Goal: Check status: Check status

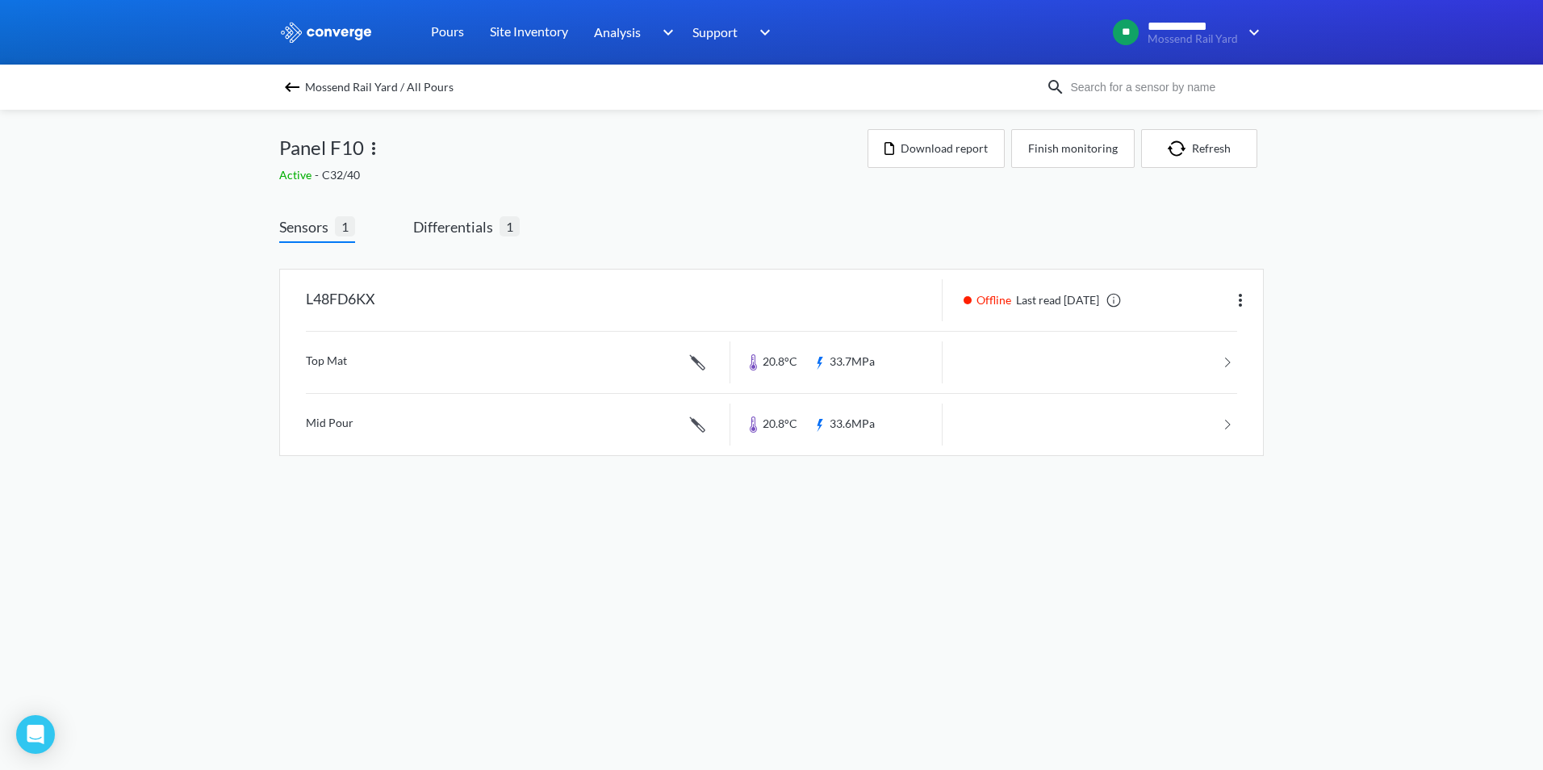
click at [319, 86] on span "Mossend Rail Yard / All Pours" at bounding box center [379, 87] width 149 height 23
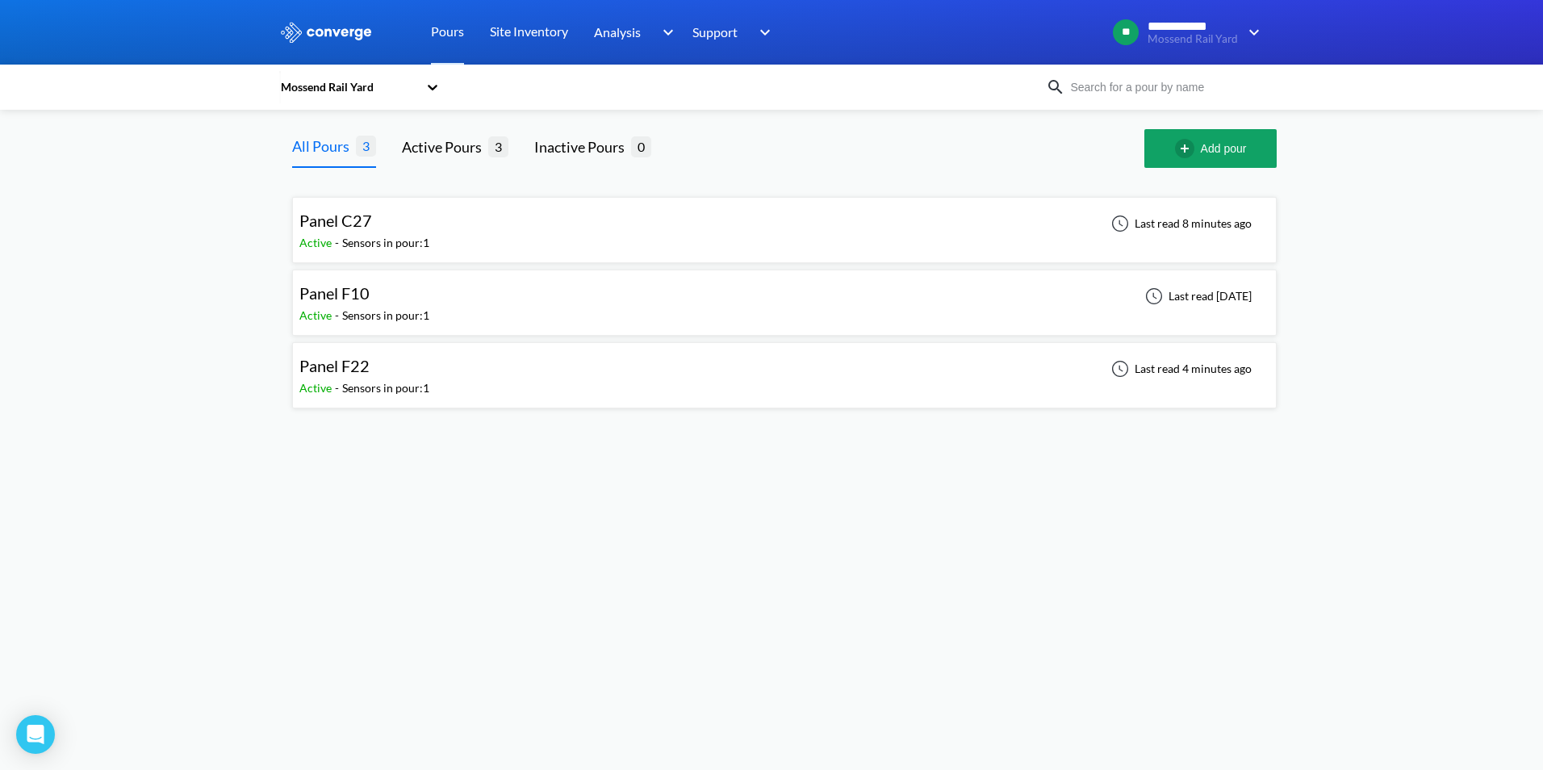
click at [380, 362] on div "Panel F22" at bounding box center [364, 366] width 130 height 25
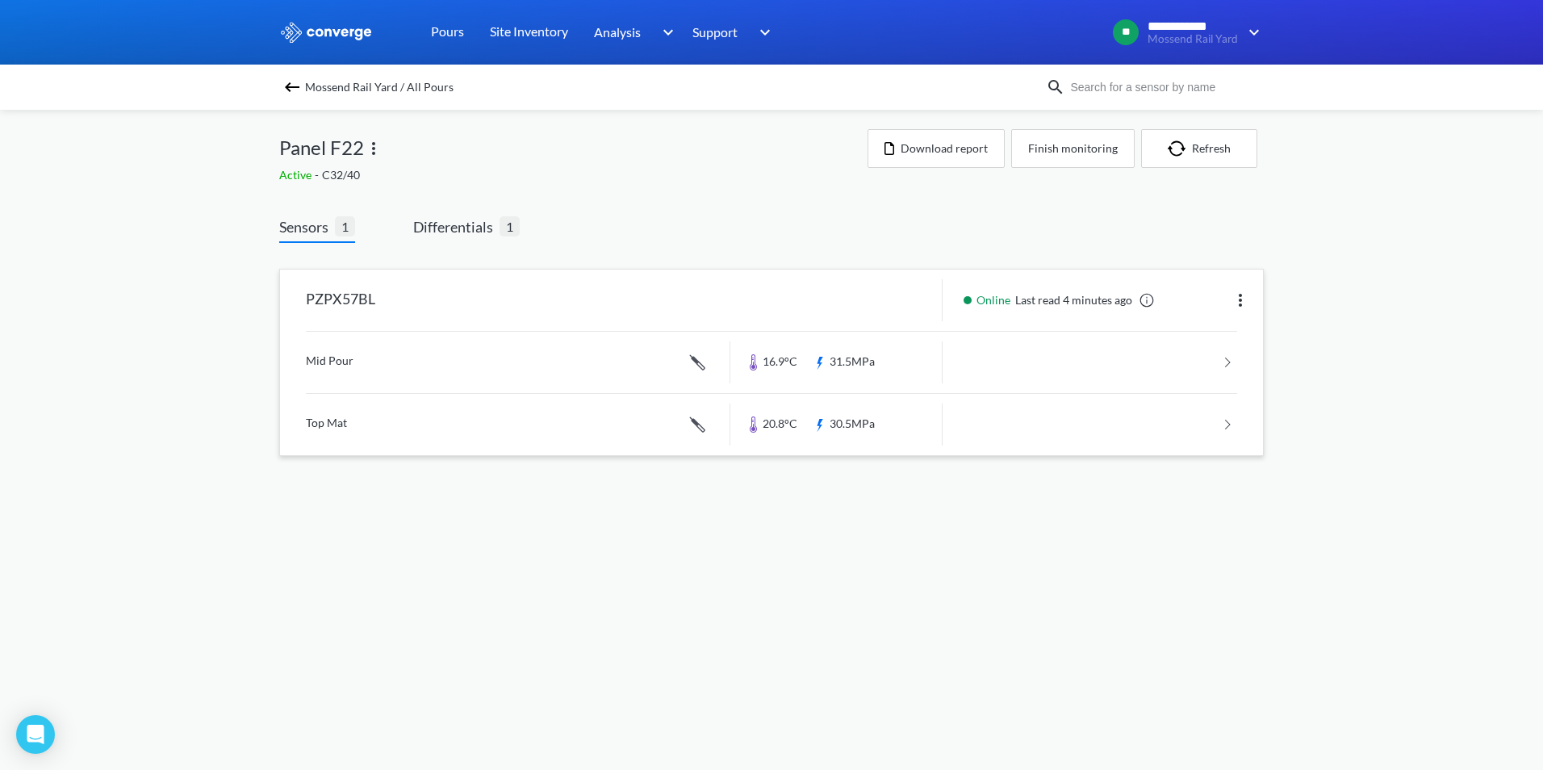
click at [379, 360] on link at bounding box center [771, 362] width 931 height 61
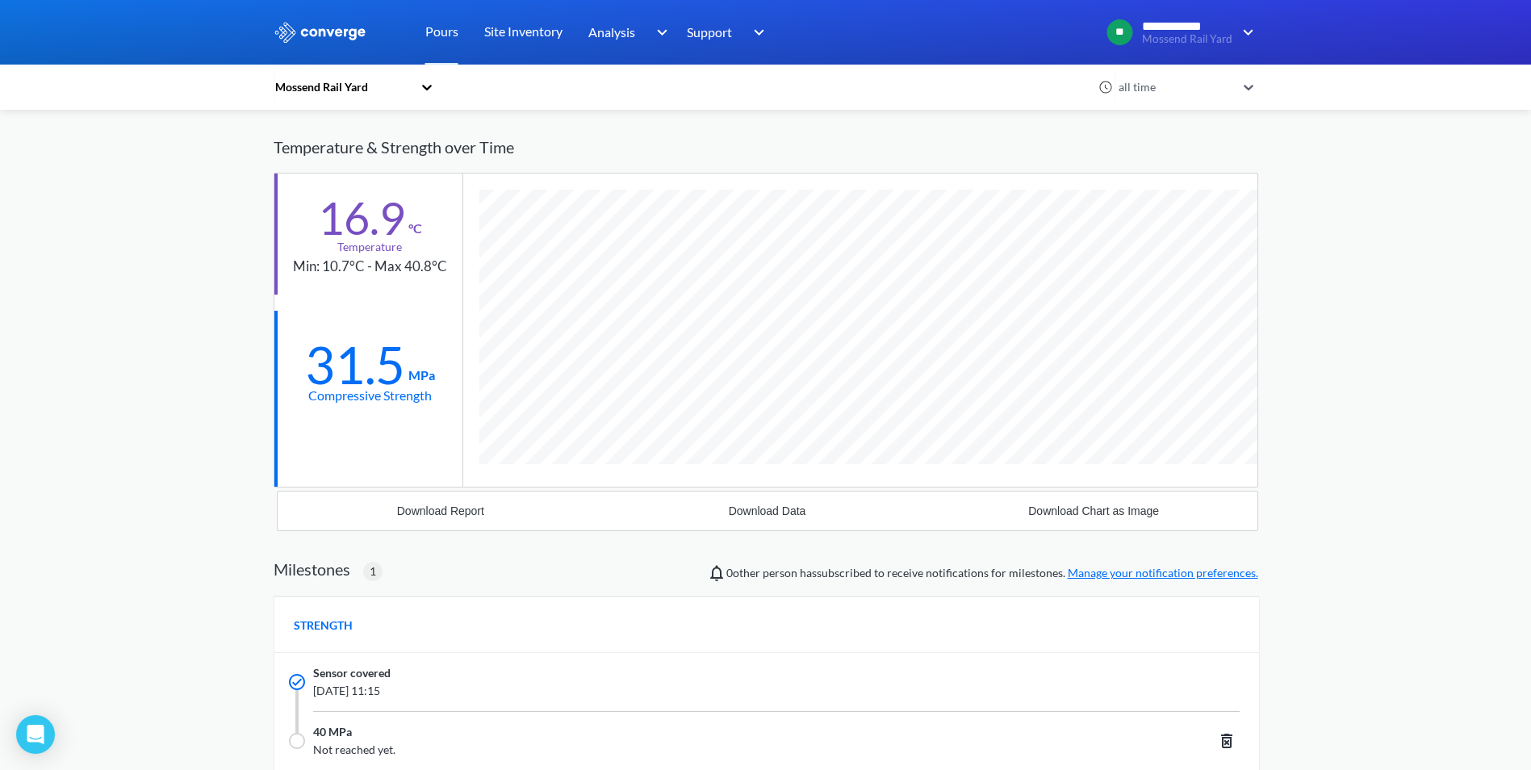
scroll to position [1032, 985]
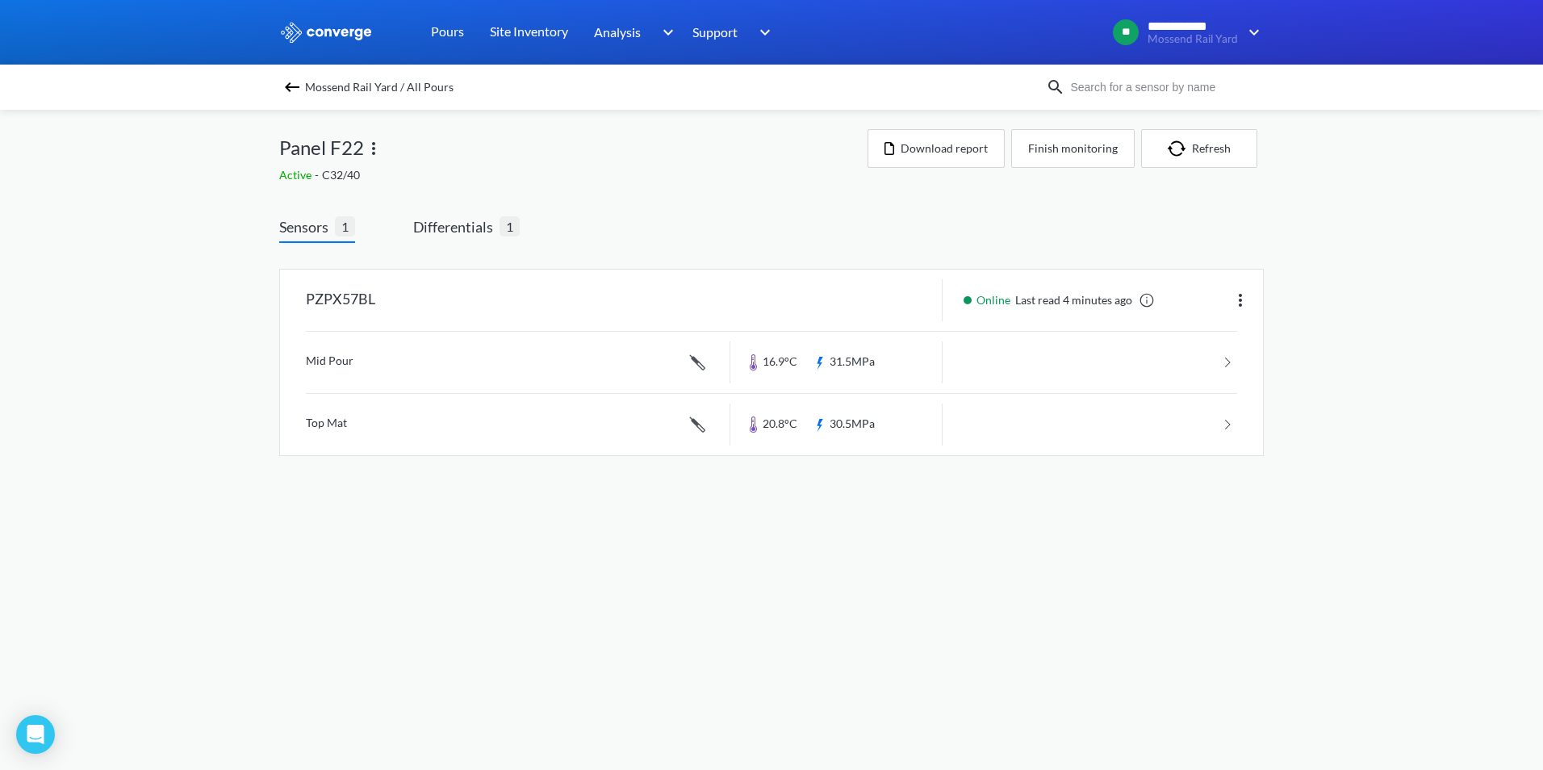
click at [286, 81] on img at bounding box center [291, 86] width 19 height 19
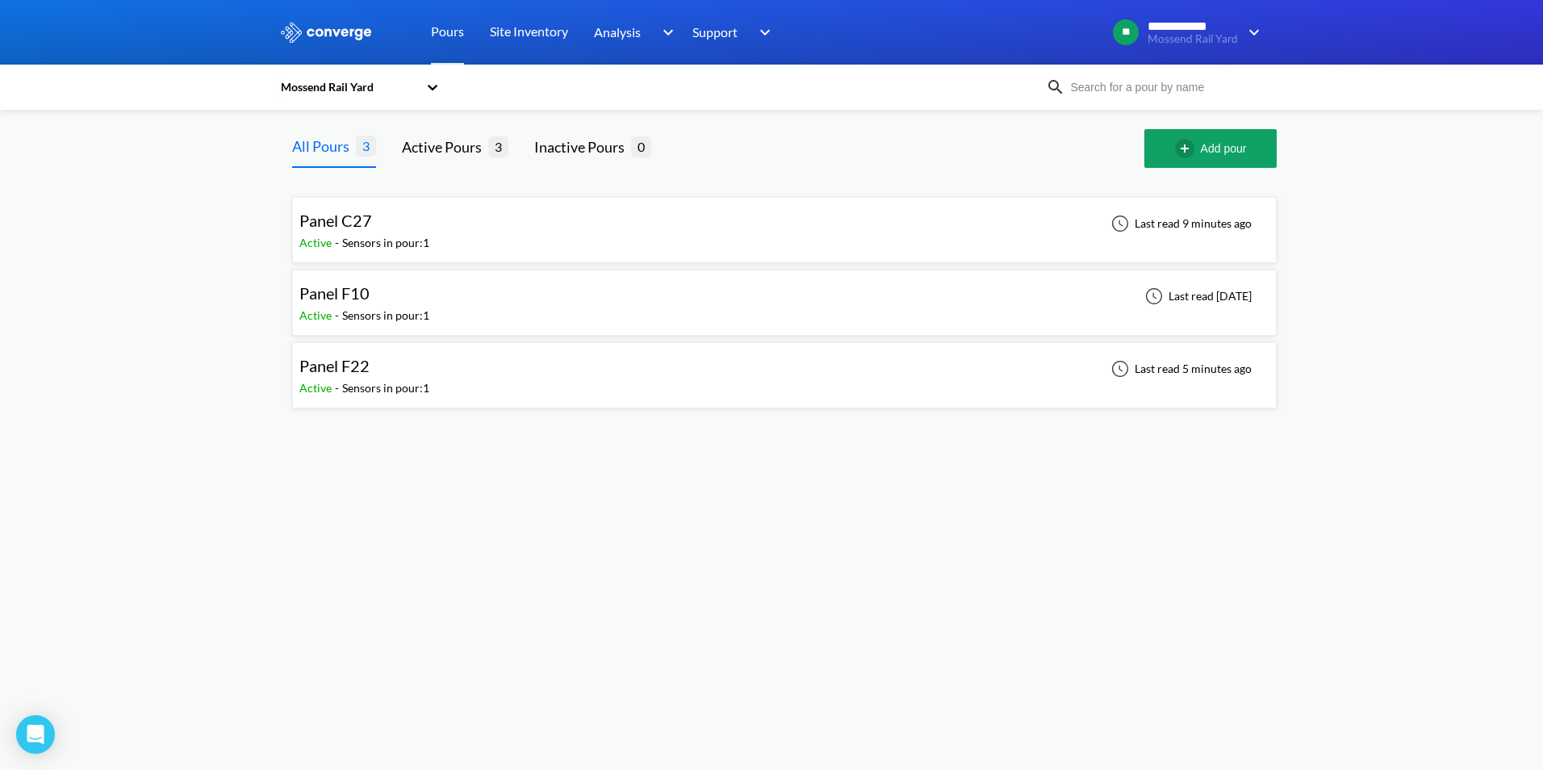
click at [392, 243] on div "Sensors in pour: 1" at bounding box center [385, 243] width 87 height 18
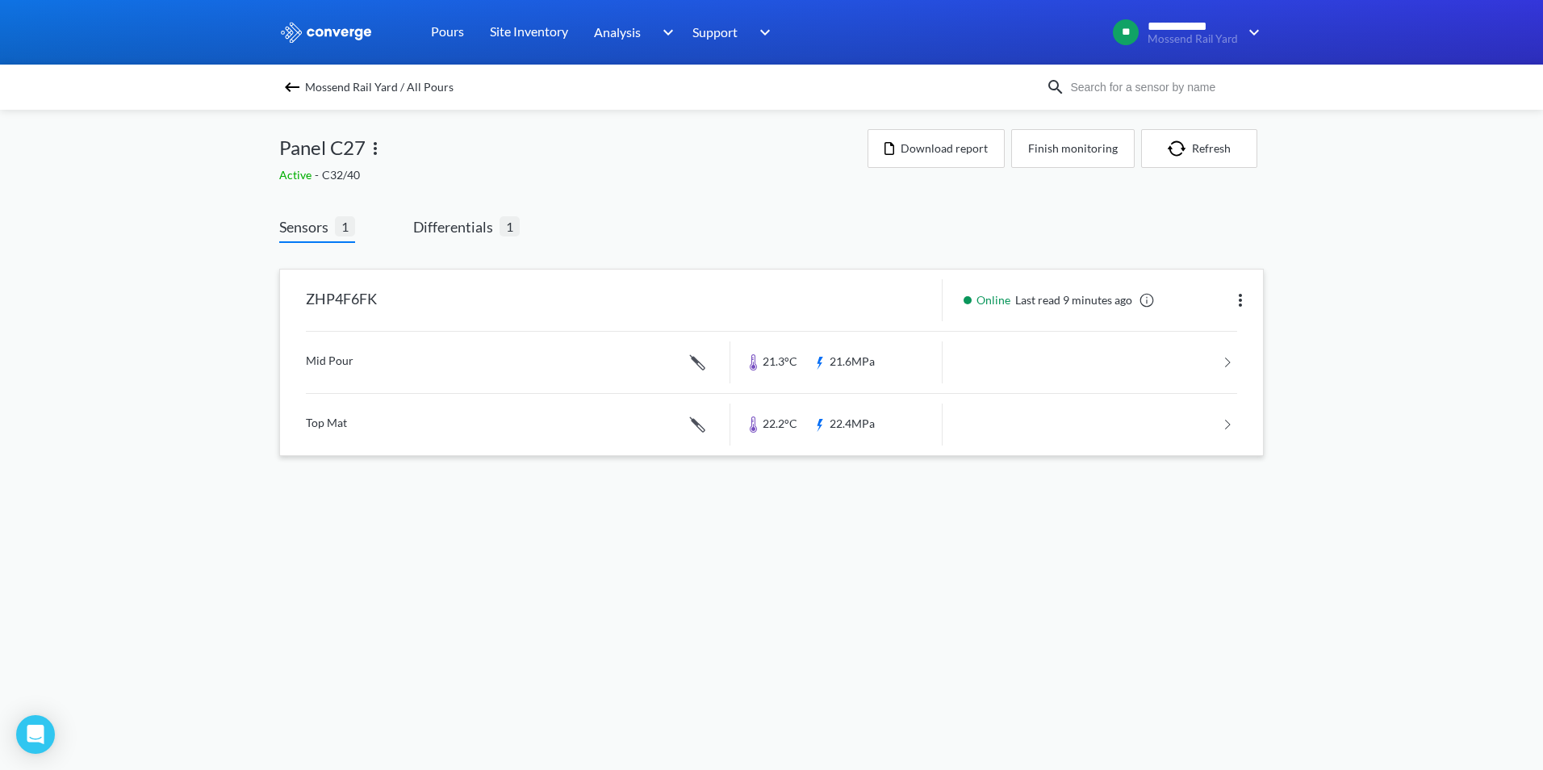
click at [426, 358] on link at bounding box center [771, 362] width 931 height 61
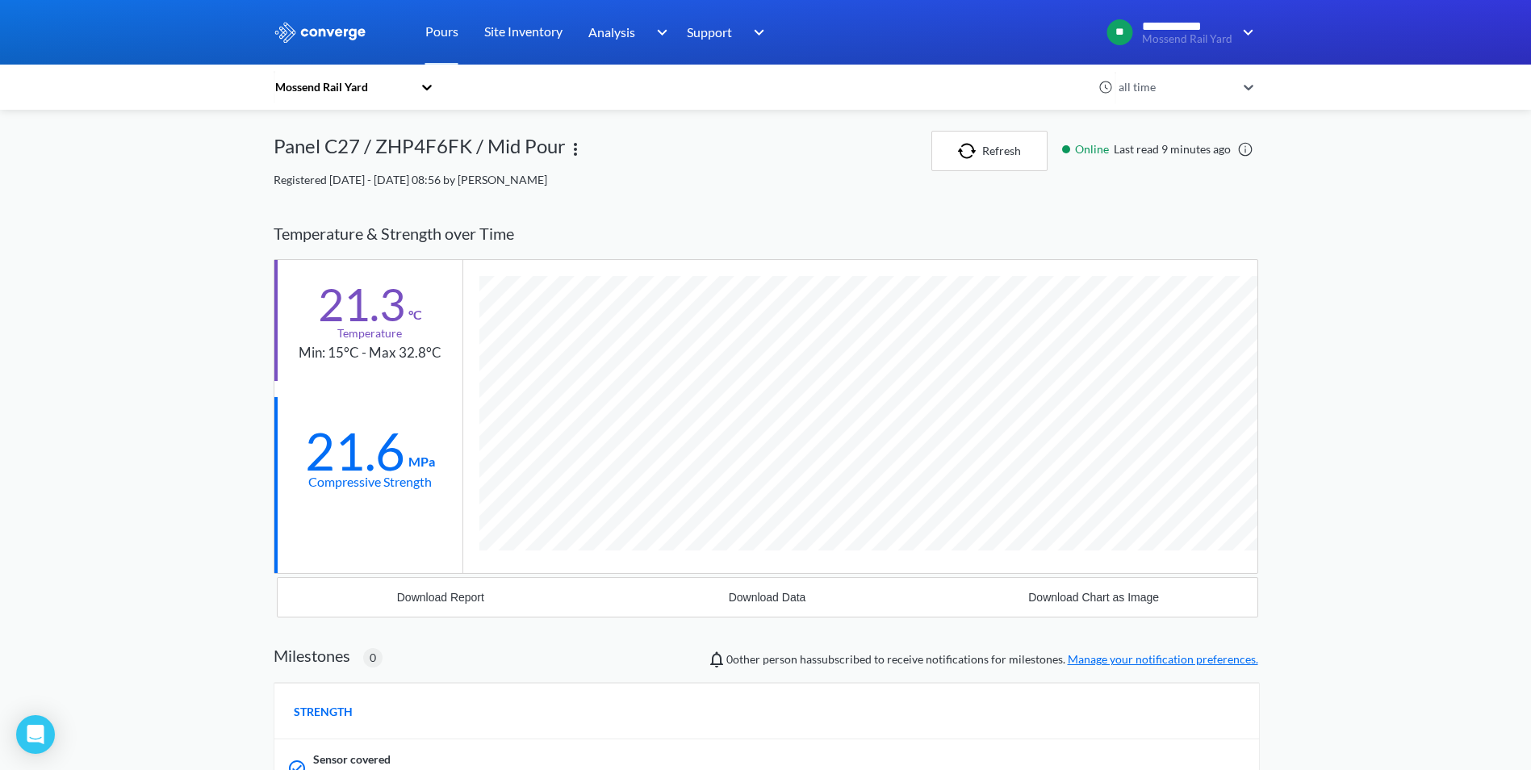
scroll to position [973, 985]
